Goal: Task Accomplishment & Management: Complete application form

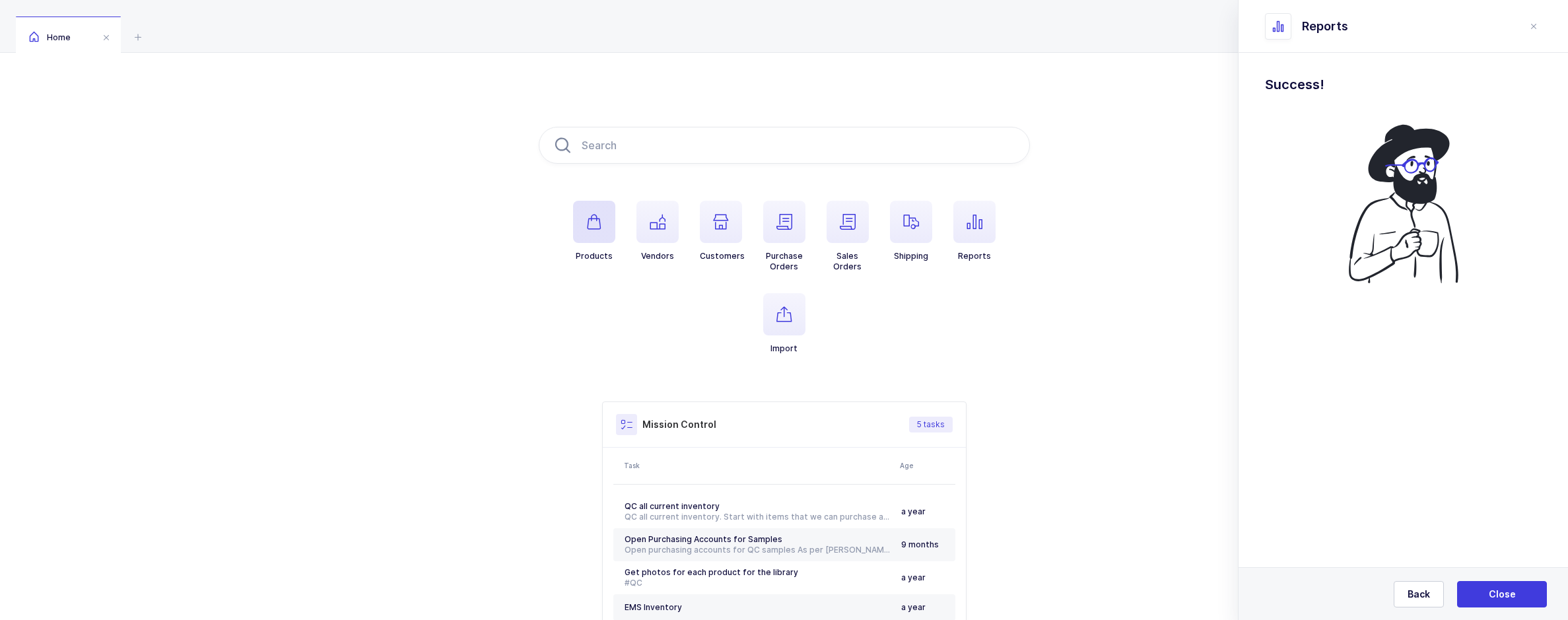
scroll to position [118, 0]
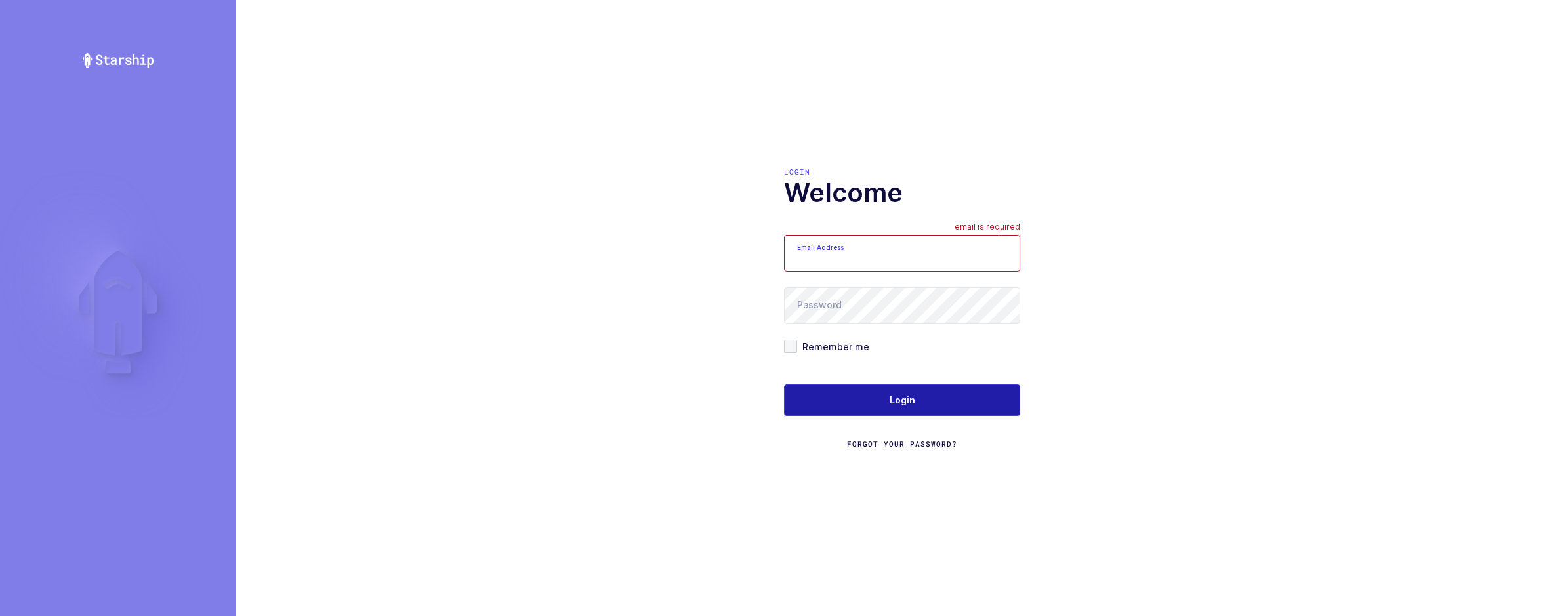
type input "sameer@janustrade.com"
click at [862, 401] on button "Login" at bounding box center [902, 400] width 237 height 31
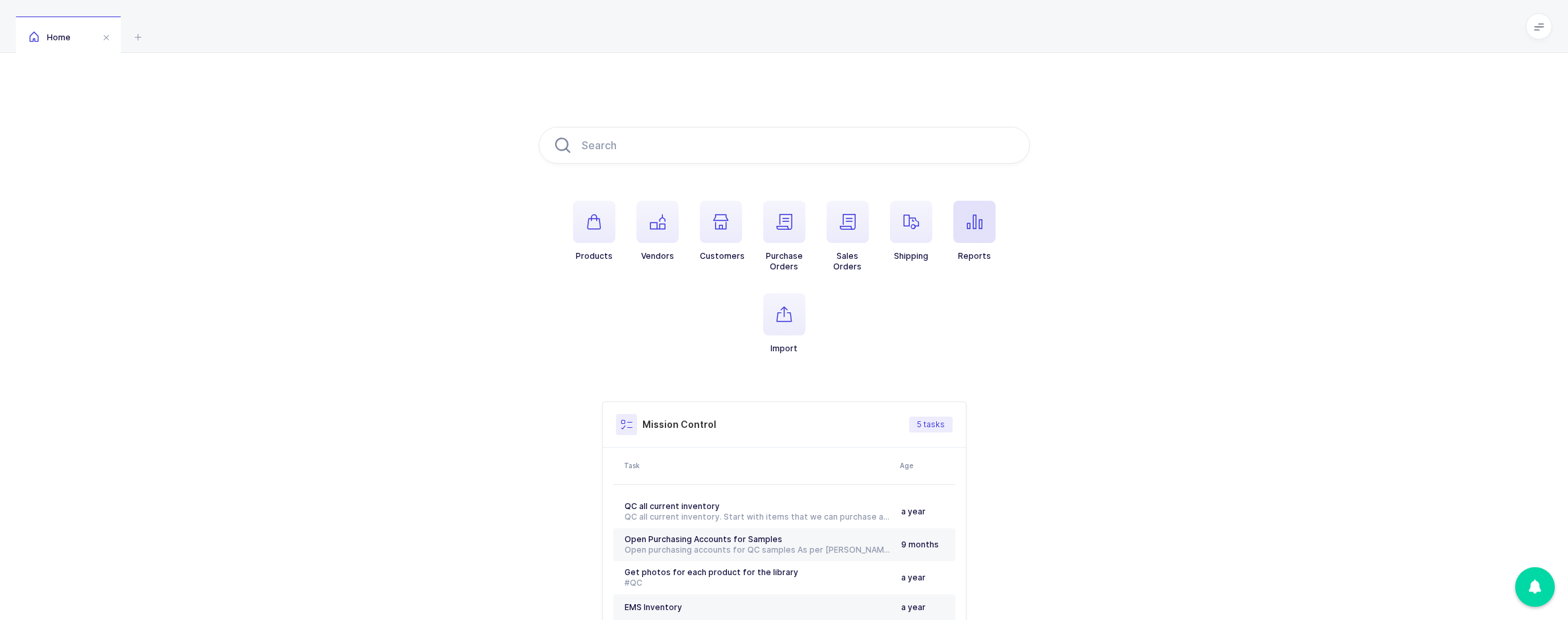
click at [967, 232] on span "button" at bounding box center [975, 222] width 43 height 43
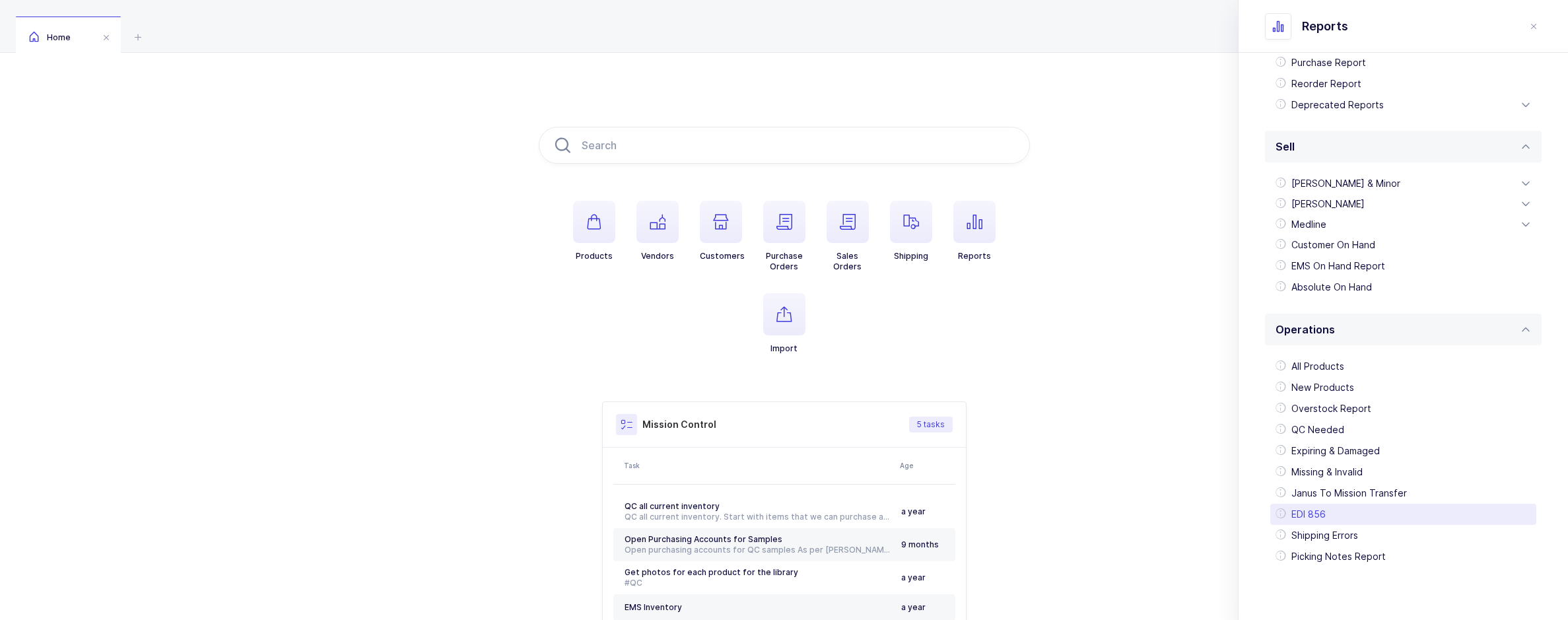
click at [1328, 507] on div "EDI 856" at bounding box center [1403, 514] width 266 height 21
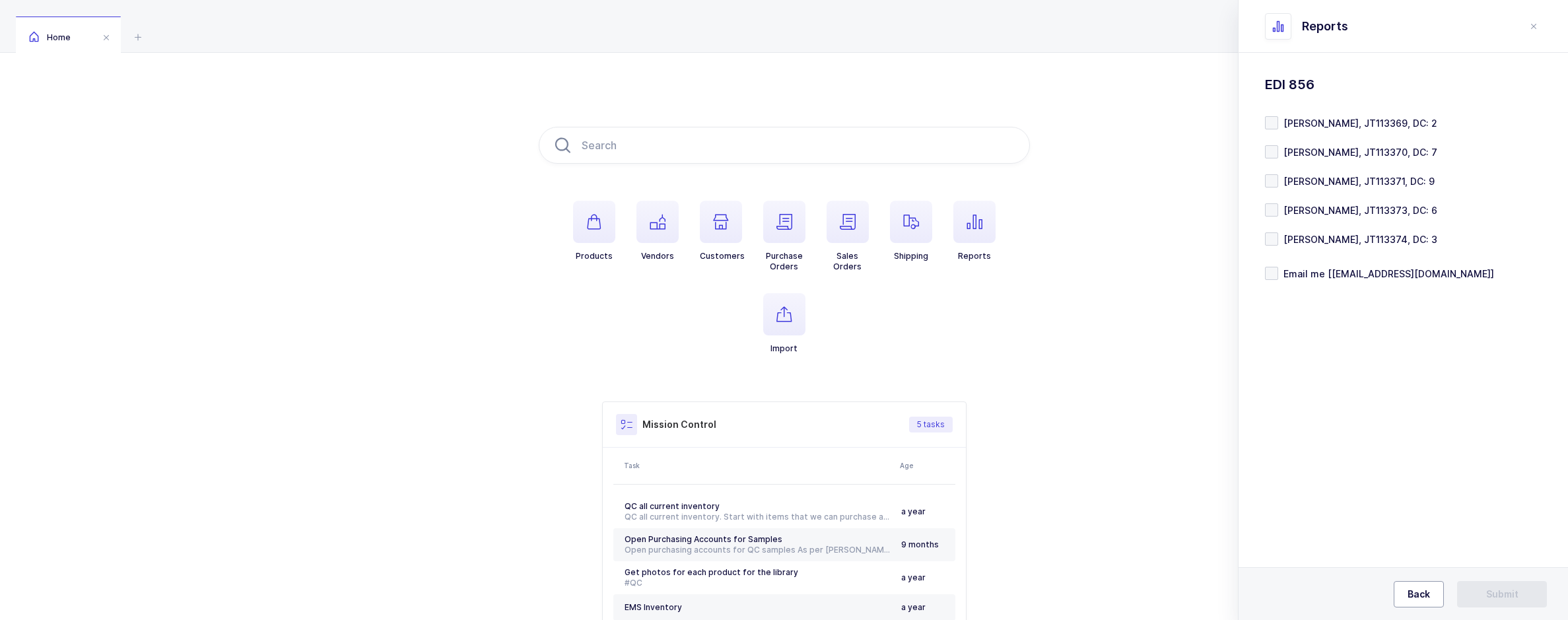
click at [1409, 585] on button "Back" at bounding box center [1419, 594] width 50 height 27
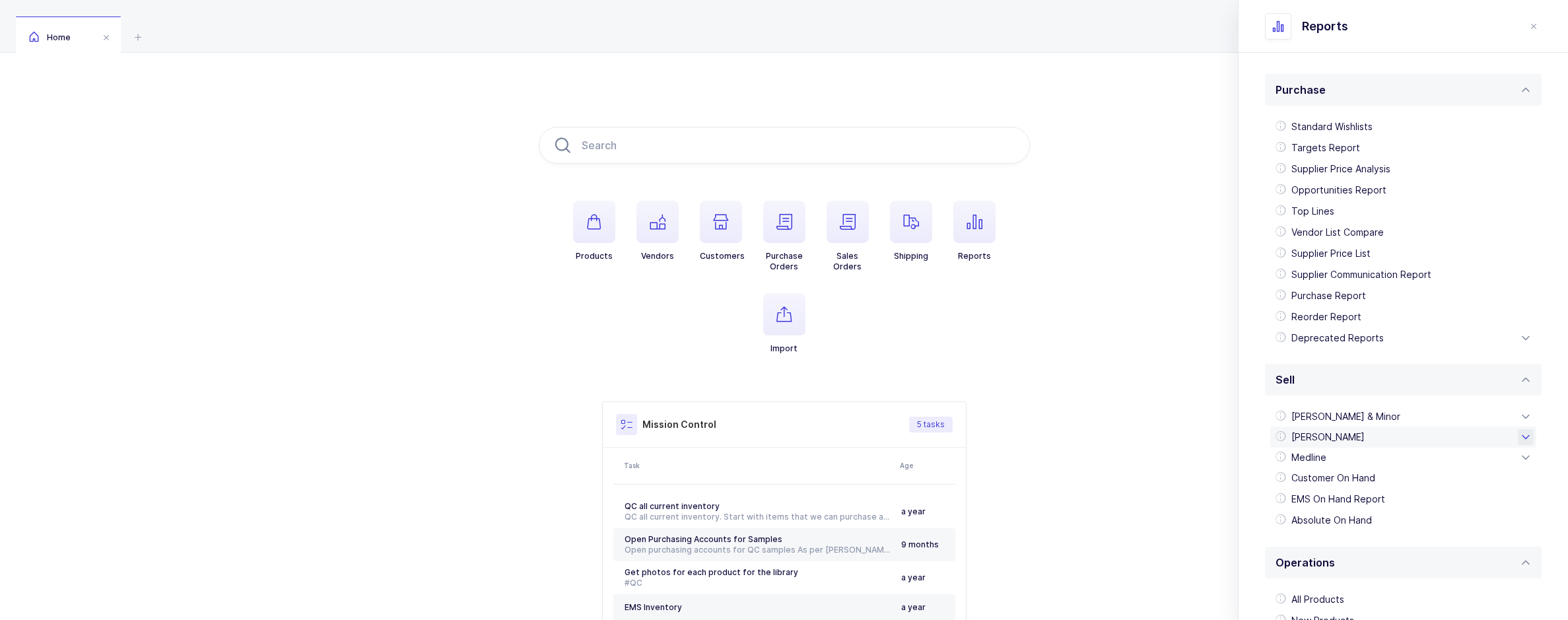
click at [1347, 439] on div "[PERSON_NAME]" at bounding box center [1403, 436] width 266 height 21
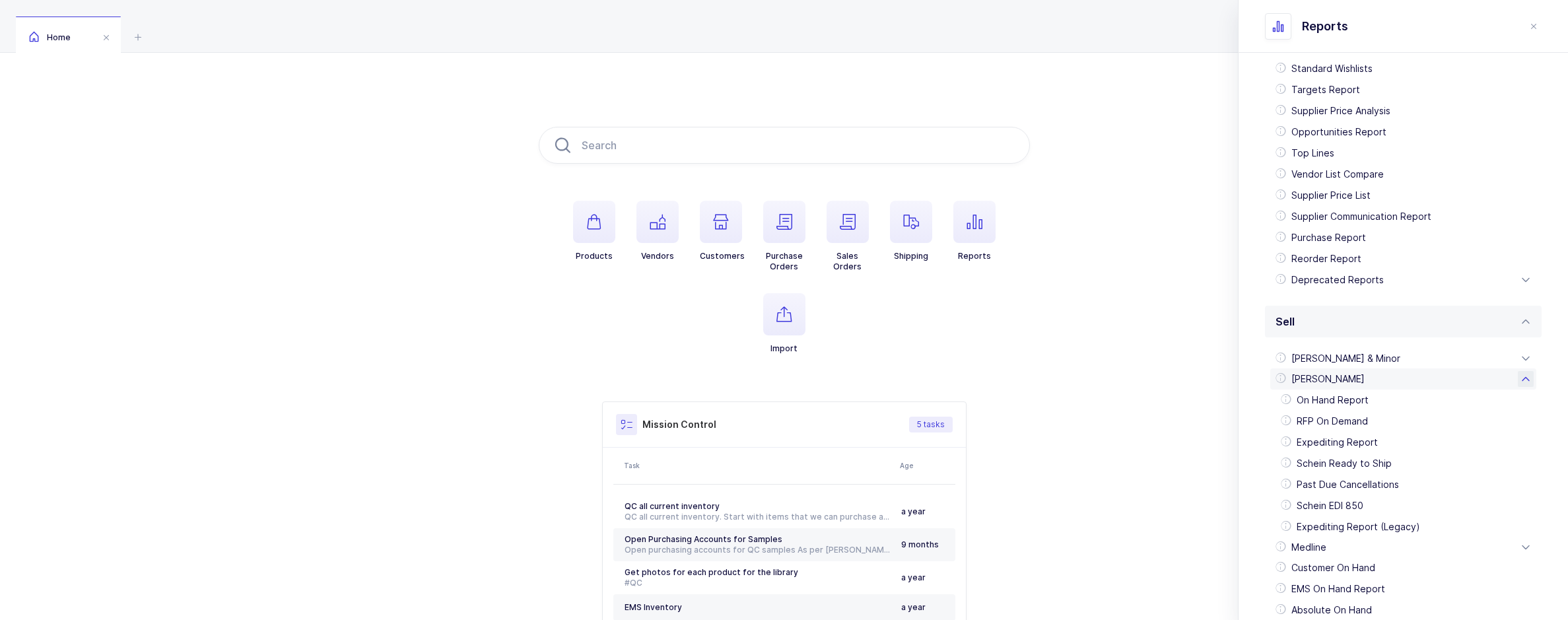
scroll to position [117, 0]
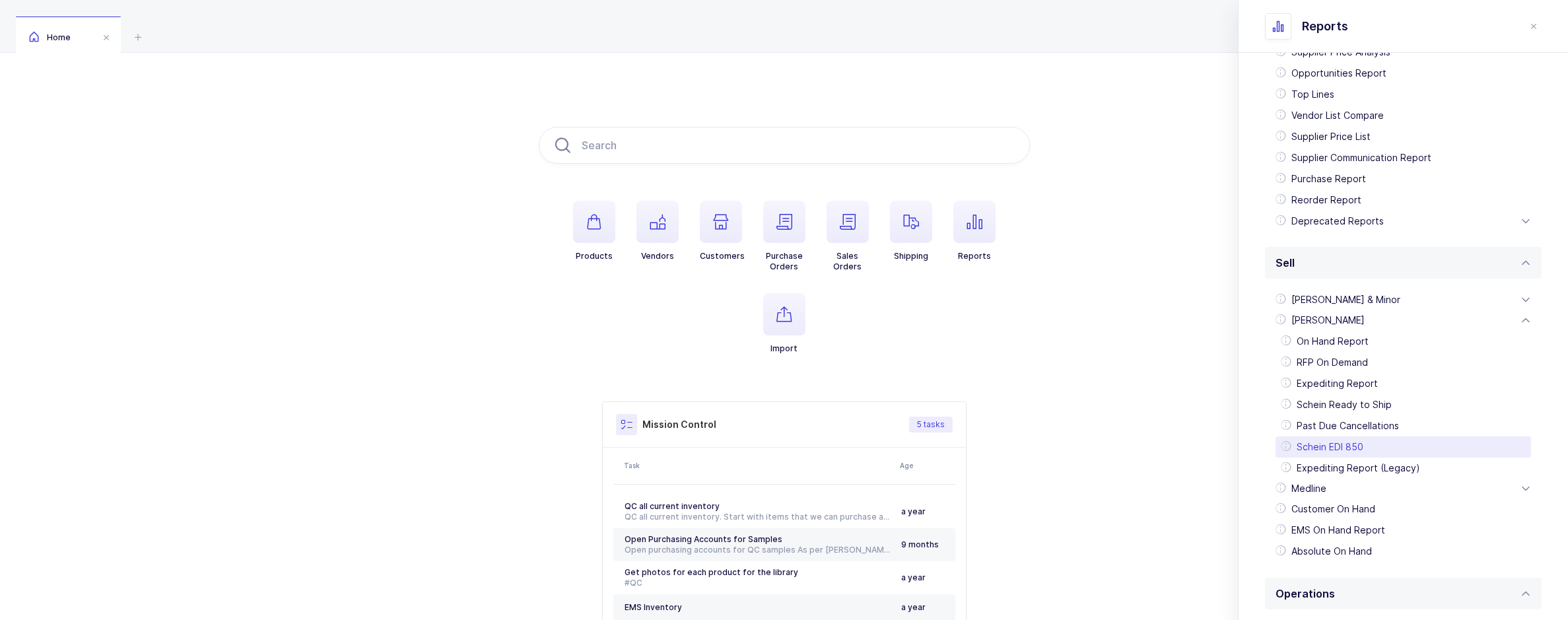
click at [1350, 451] on div "Schein EDI 850" at bounding box center [1403, 447] width 255 height 21
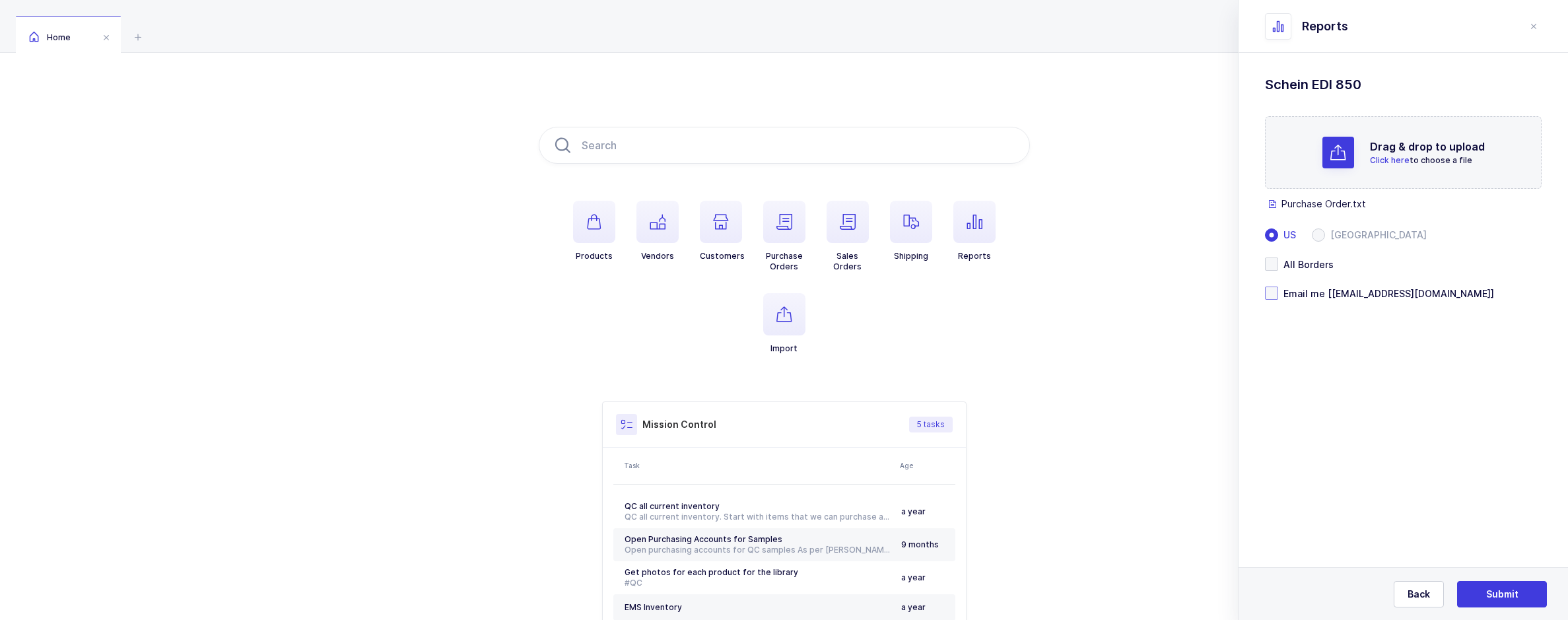
click at [1273, 291] on span at bounding box center [1271, 293] width 13 height 13
click at [1278, 287] on input "Email me [[EMAIL_ADDRESS][DOMAIN_NAME]]" at bounding box center [1278, 287] width 0 height 0
click at [1462, 588] on button "Submit" at bounding box center [1502, 594] width 90 height 27
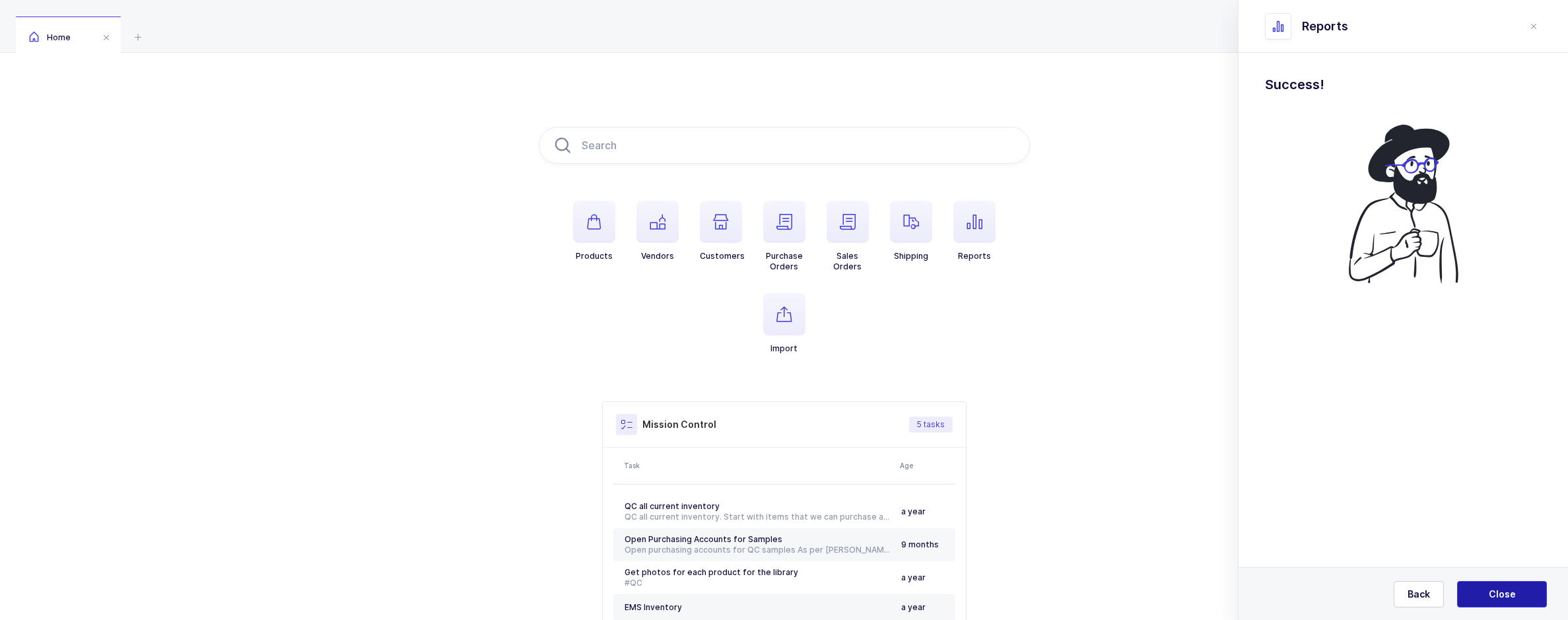
click at [1482, 590] on button "Close" at bounding box center [1502, 594] width 90 height 27
